Goal: Transaction & Acquisition: Book appointment/travel/reservation

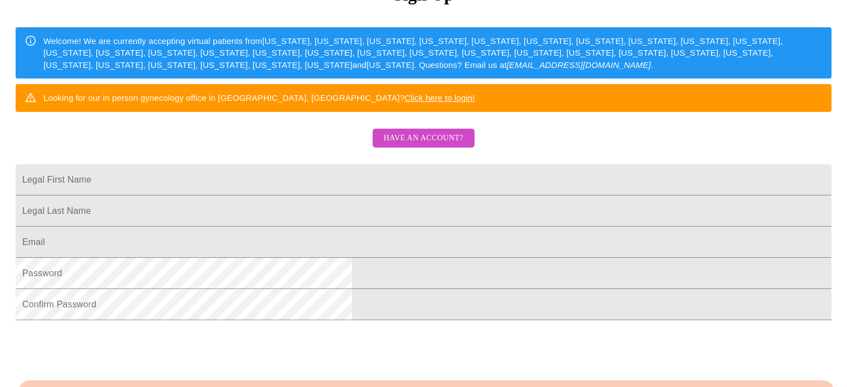
scroll to position [154, 0]
click at [285, 196] on input "Legal First Name" at bounding box center [424, 179] width 816 height 31
type input "[PERSON_NAME]"
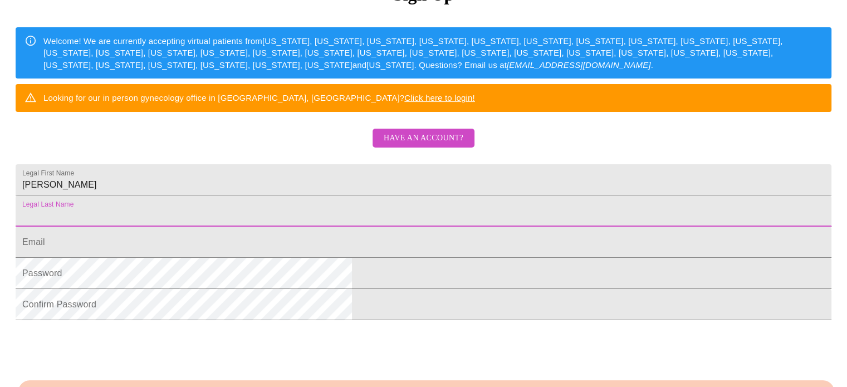
click at [283, 227] on input "Legal First Name" at bounding box center [424, 211] width 816 height 31
type input "Konagel"
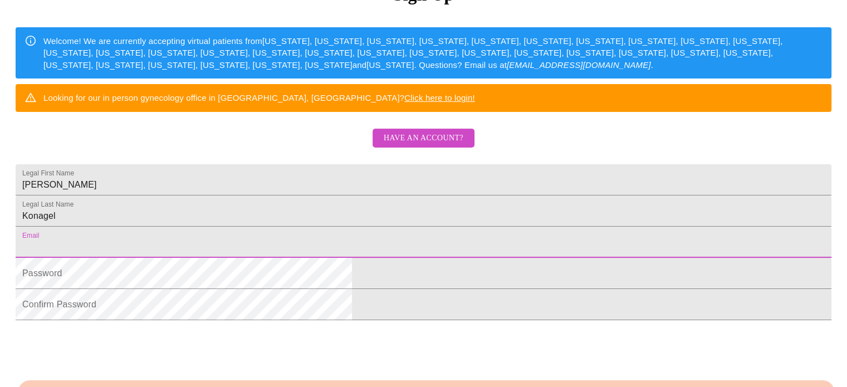
click at [275, 258] on input "Legal First Name" at bounding box center [424, 242] width 816 height 31
type input "[EMAIL_ADDRESS][DOMAIN_NAME]"
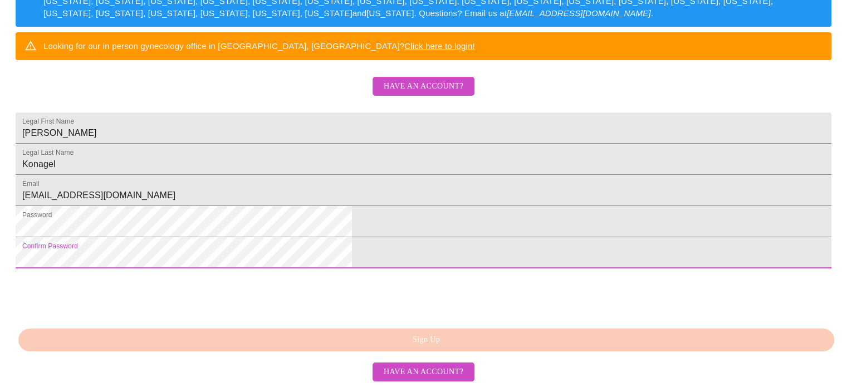
scroll to position [291, 0]
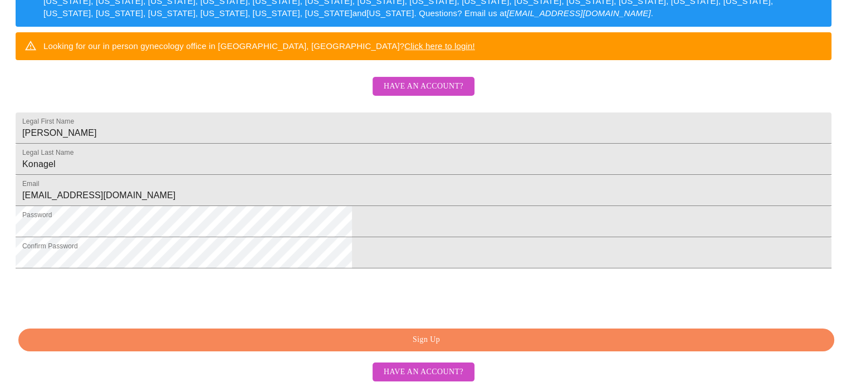
click at [426, 340] on span "Sign Up" at bounding box center [426, 340] width 791 height 14
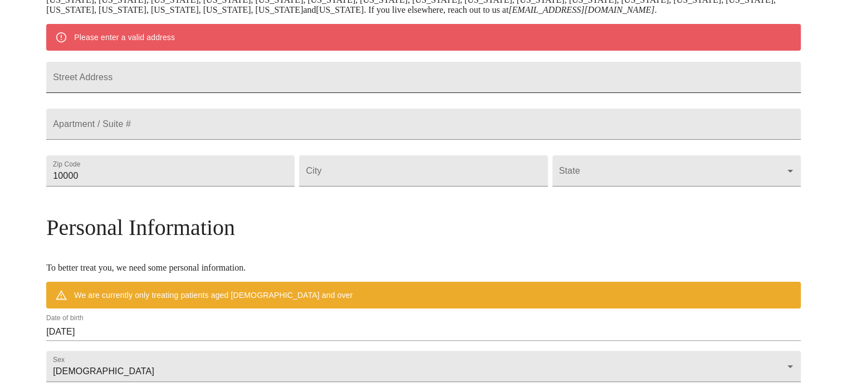
click at [167, 85] on input "Street Address" at bounding box center [423, 77] width 755 height 31
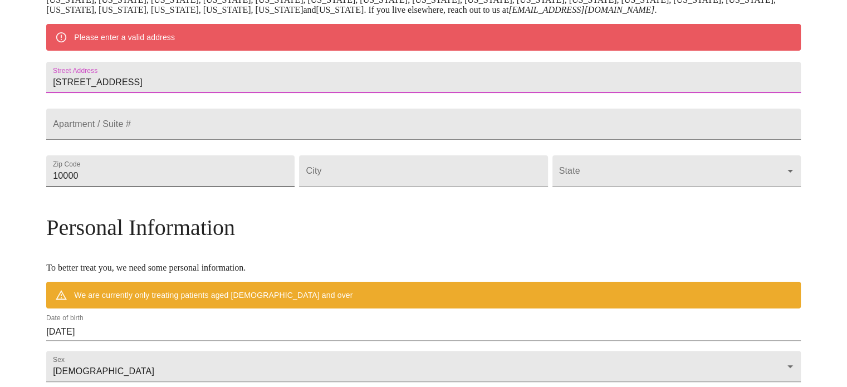
type input "[STREET_ADDRESS]"
click at [174, 187] on input "10000" at bounding box center [170, 170] width 248 height 31
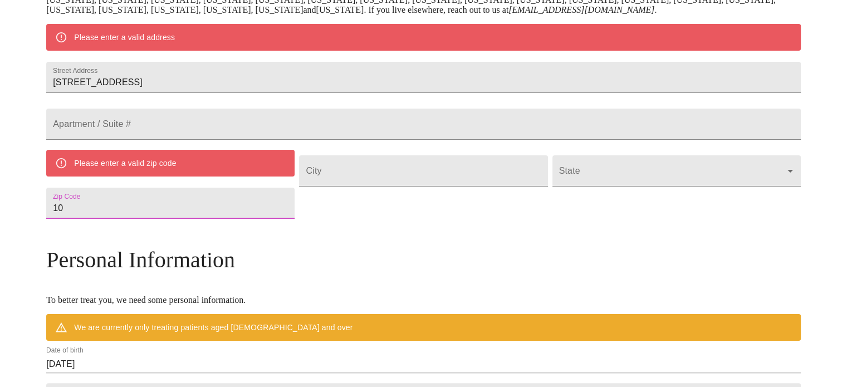
type input "1"
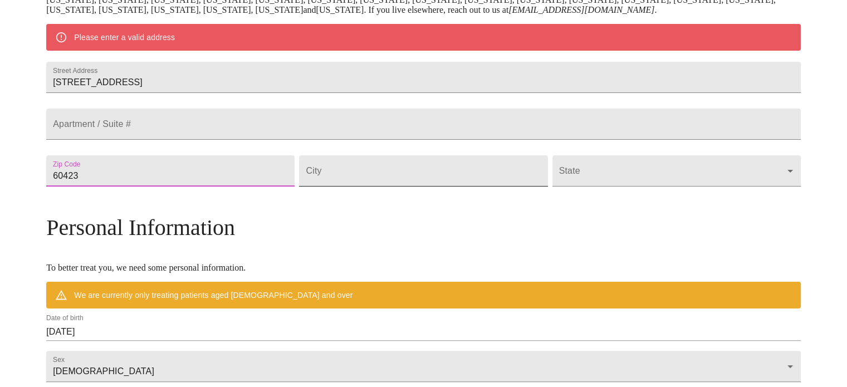
type input "60423"
click at [363, 187] on input "Street Address" at bounding box center [423, 170] width 248 height 31
type input "Frankfort"
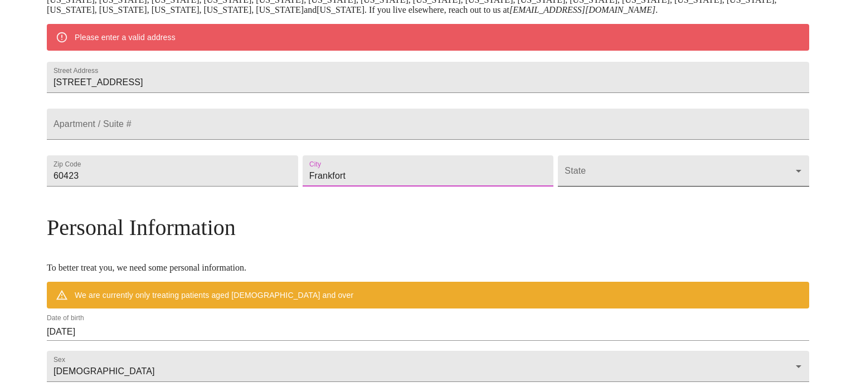
click at [698, 197] on body "MyMenopauseRx Welcome to MyMenopauseRx Since it's your first time here, you'll …" at bounding box center [427, 191] width 847 height 868
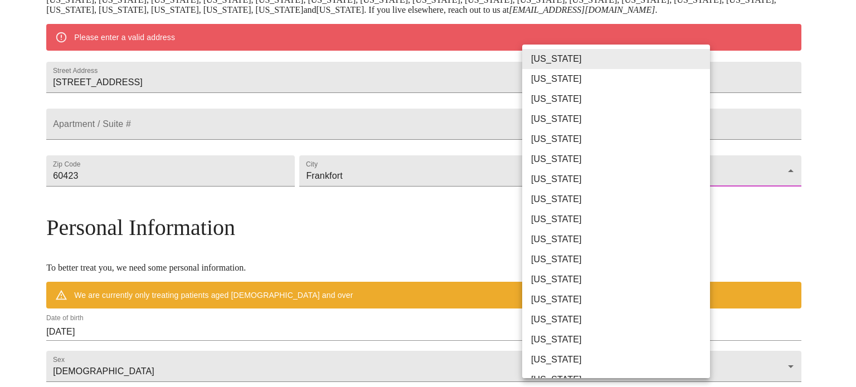
click at [546, 306] on li "[US_STATE]" at bounding box center [620, 300] width 196 height 20
type input "[US_STATE]"
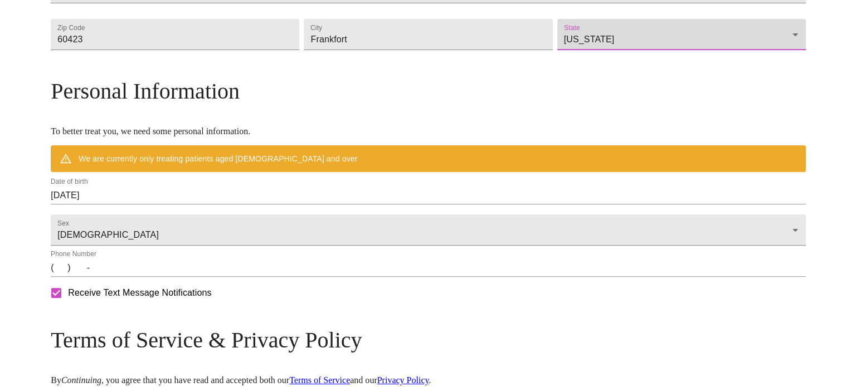
scroll to position [393, 0]
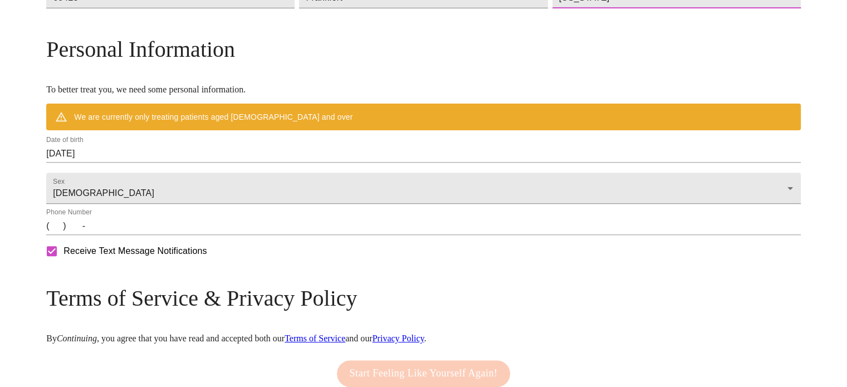
click at [190, 163] on input "[DATE]" at bounding box center [423, 154] width 755 height 18
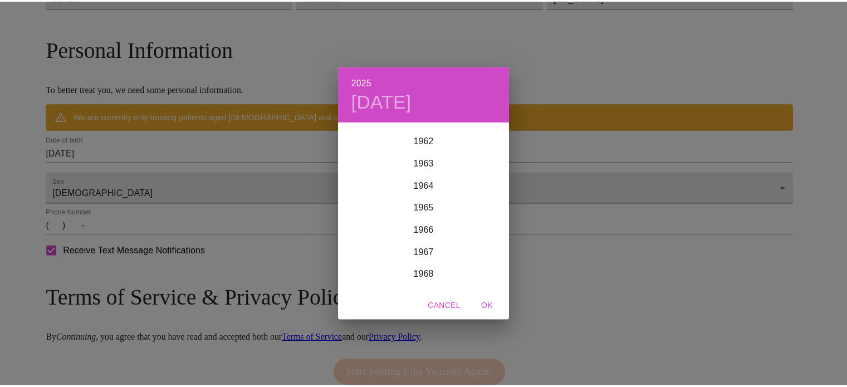
scroll to position [1509, 0]
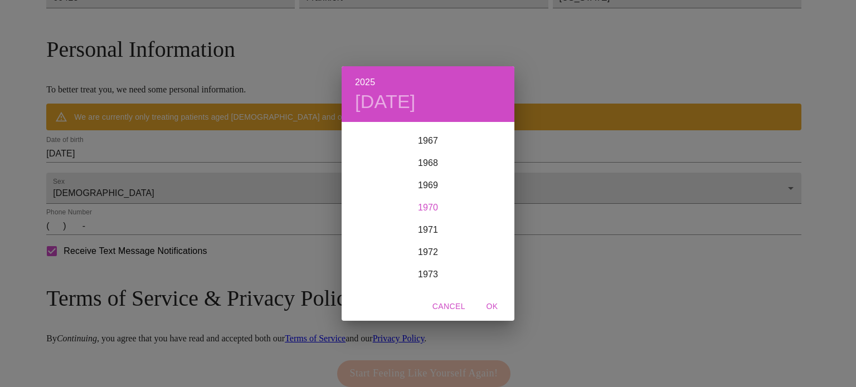
click at [426, 206] on div "1970" at bounding box center [427, 208] width 173 height 22
click at [369, 226] on div "[DATE]" at bounding box center [369, 228] width 57 height 42
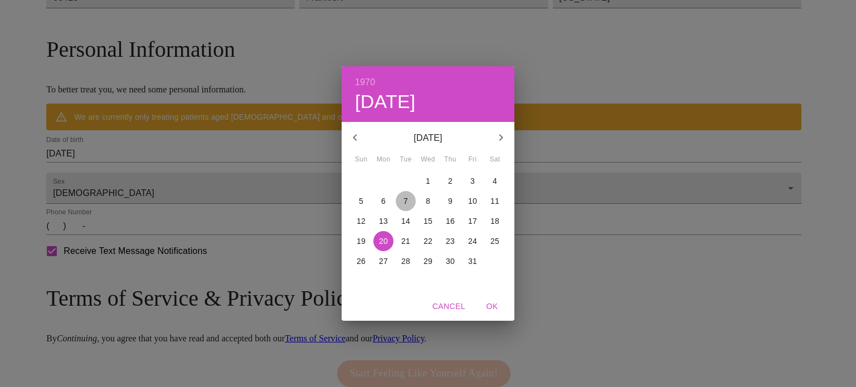
click at [408, 200] on span "7" at bounding box center [406, 201] width 20 height 11
click at [492, 305] on span "OK" at bounding box center [492, 307] width 27 height 14
type input "[DATE]"
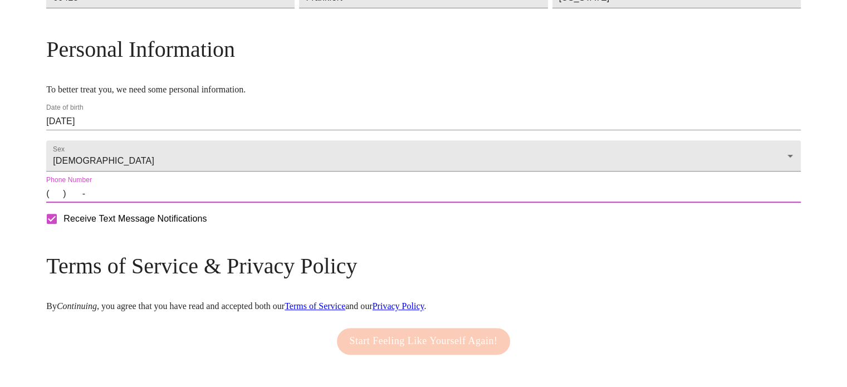
click at [148, 203] on input "(   )    -" at bounding box center [423, 194] width 755 height 18
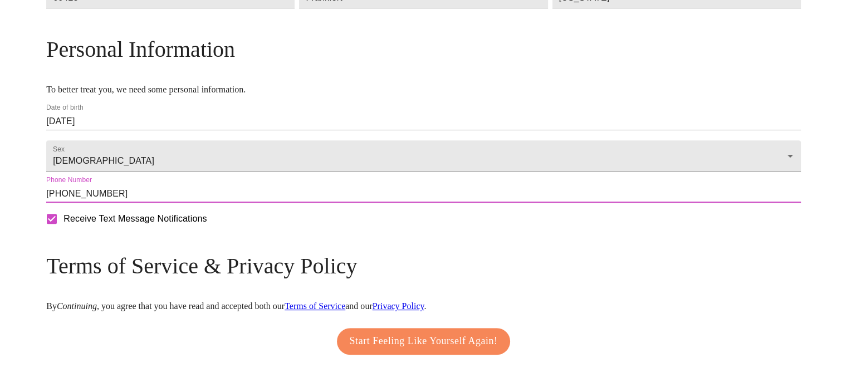
type input "[PHONE_NUMBER]"
click at [436, 350] on span "Start Feeling Like Yourself Again!" at bounding box center [424, 342] width 148 height 18
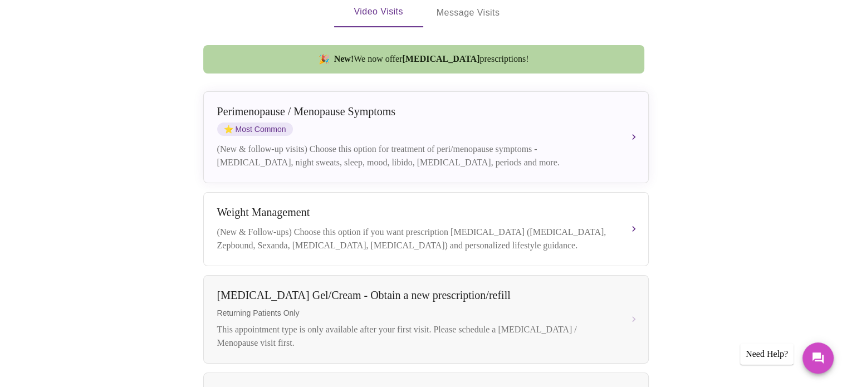
scroll to position [240, 0]
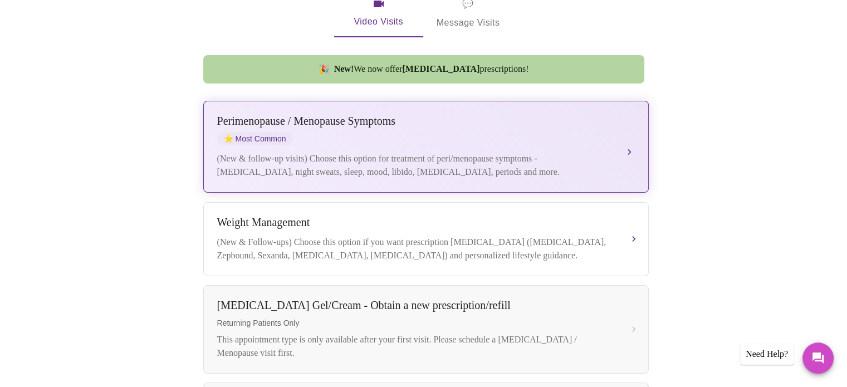
click at [627, 131] on button "[MEDICAL_DATA] / Menopause Symptoms ⭐ Most Common (New & follow-up visits) Choo…" at bounding box center [426, 147] width 446 height 92
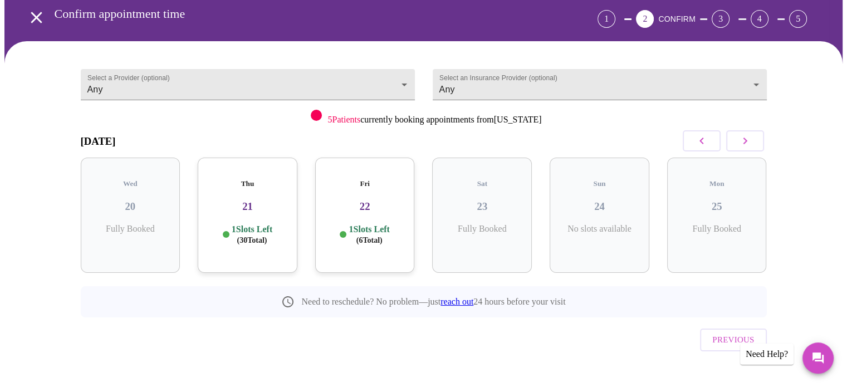
click at [367, 224] on p "1 Slots Left ( 6 Total)" at bounding box center [369, 235] width 41 height 22
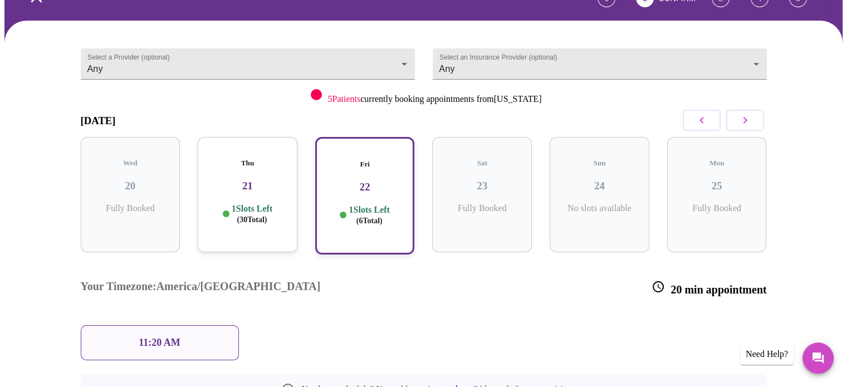
scroll to position [65, 0]
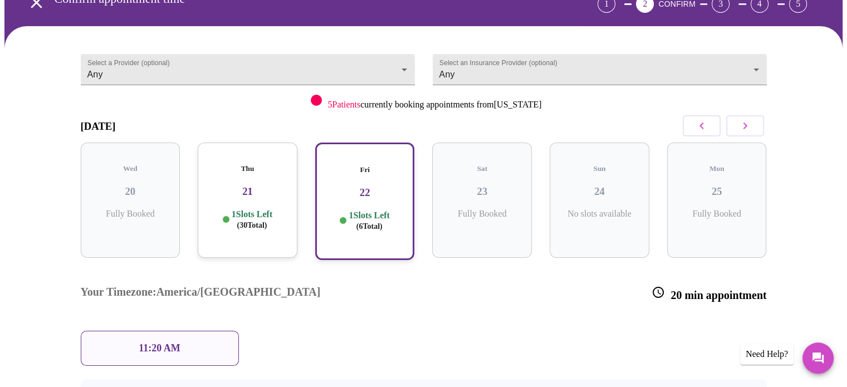
click at [745, 123] on icon "button" at bounding box center [745, 126] width 4 height 7
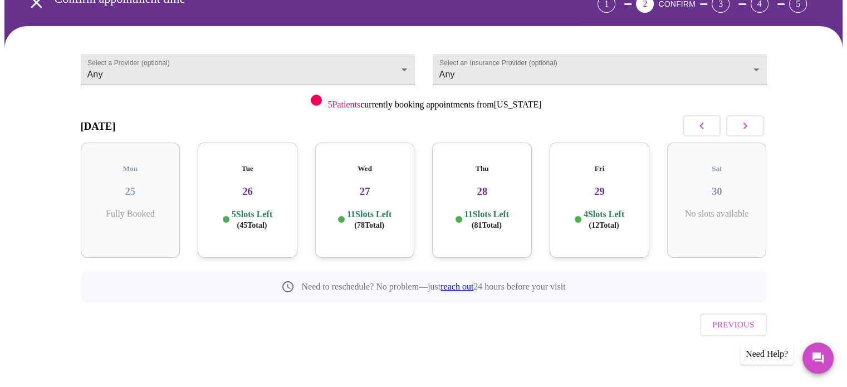
scroll to position [50, 0]
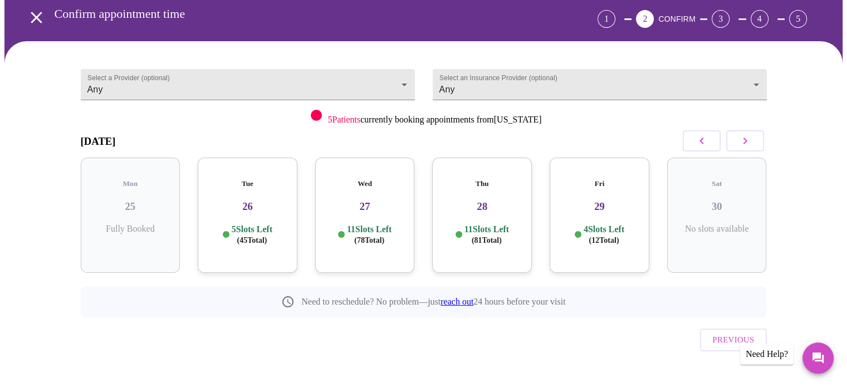
click at [238, 224] on p "5 Slots Left ( 45 Total)" at bounding box center [252, 235] width 41 height 22
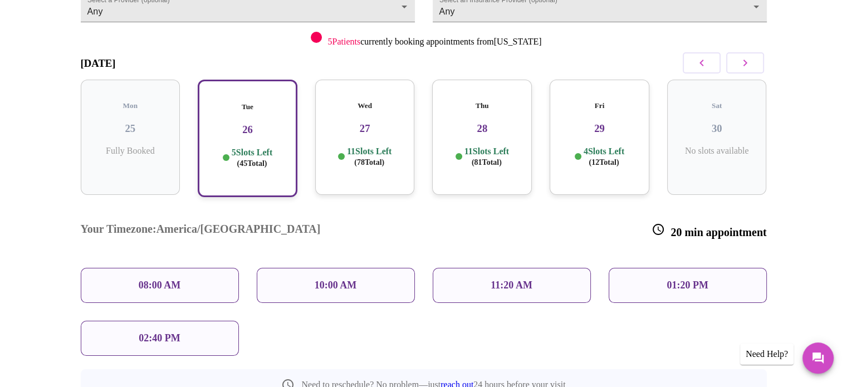
scroll to position [129, 0]
click at [160, 331] on p "02:40 PM" at bounding box center [159, 337] width 41 height 12
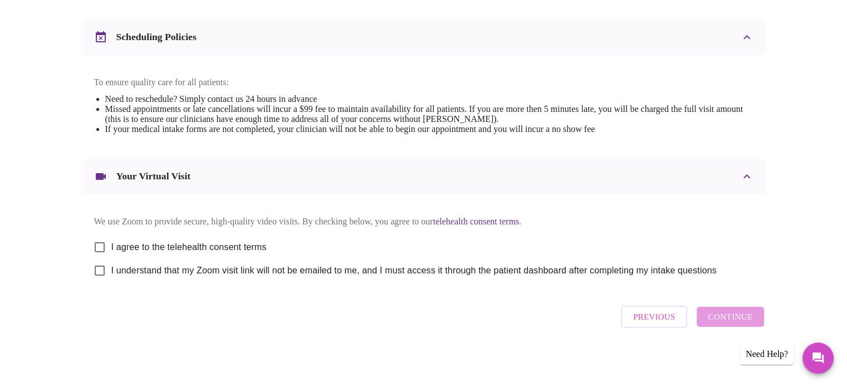
scroll to position [418, 0]
click at [100, 241] on input "I agree to the telehealth consent terms" at bounding box center [99, 246] width 23 height 23
checkbox input "true"
click at [100, 271] on input "I understand that my Zoom visit link will not be emailed to me, and I must acce…" at bounding box center [99, 269] width 23 height 23
checkbox input "true"
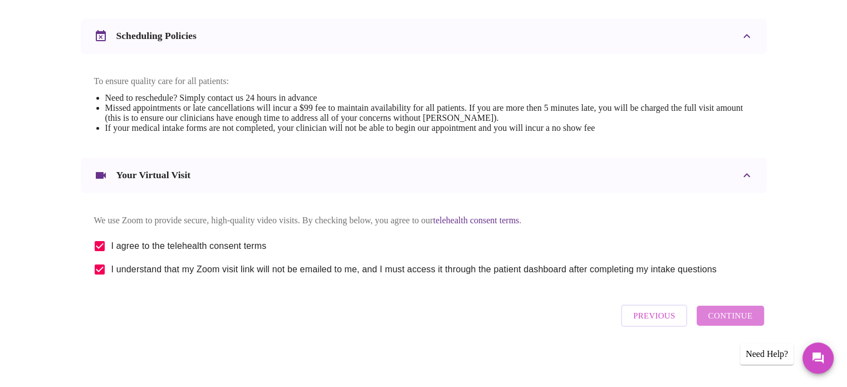
click at [735, 318] on span "Continue" at bounding box center [730, 316] width 45 height 14
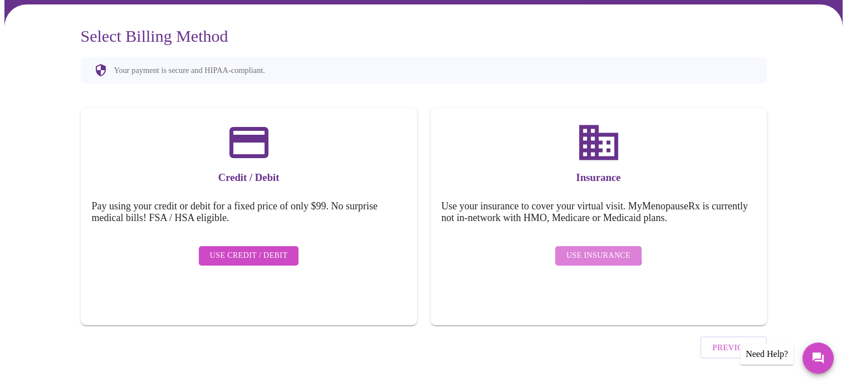
click at [591, 249] on span "Use Insurance" at bounding box center [599, 256] width 64 height 14
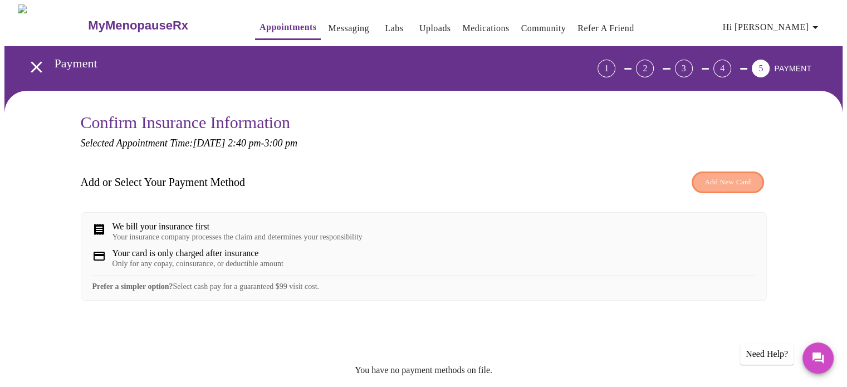
click at [721, 180] on span "Add New Card" at bounding box center [728, 182] width 46 height 13
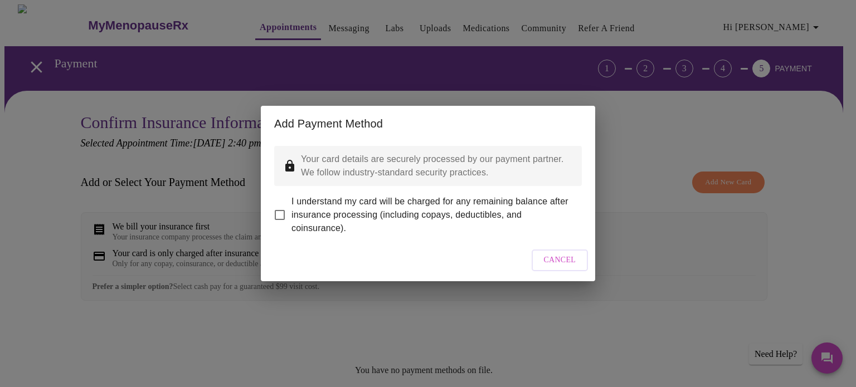
click at [279, 207] on input "I understand my card will be charged for any remaining balance after insurance …" at bounding box center [279, 214] width 23 height 23
checkbox input "true"
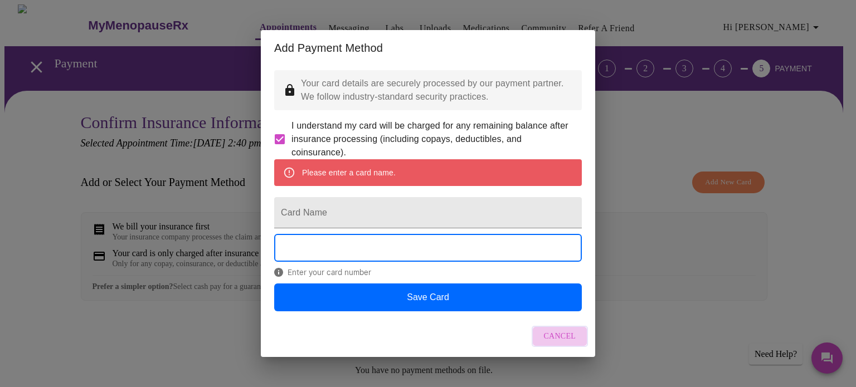
click at [561, 344] on span "Cancel" at bounding box center [560, 337] width 32 height 14
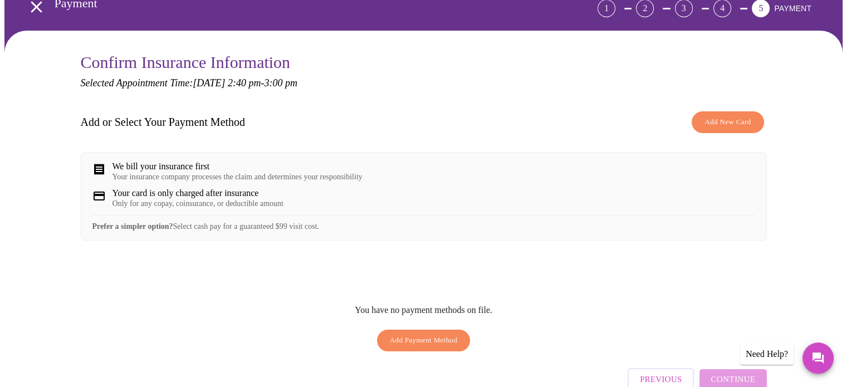
scroll to position [42, 0]
